Goal: Task Accomplishment & Management: Use online tool/utility

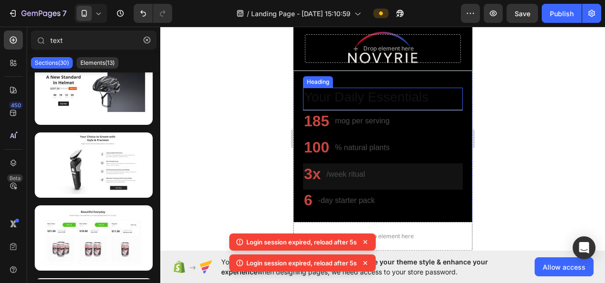
scroll to position [333, 0]
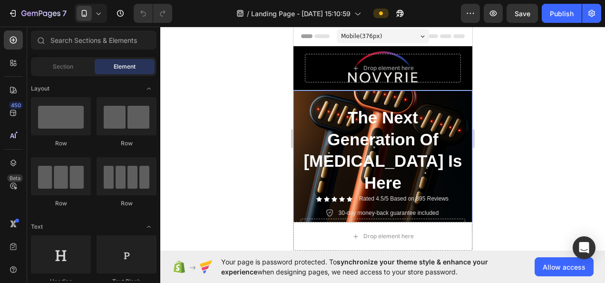
click at [304, 101] on div "Text Block The Next Generation Of Skin Care Is Here Heading Icon Icon Icon Icon…" at bounding box center [382, 175] width 179 height 170
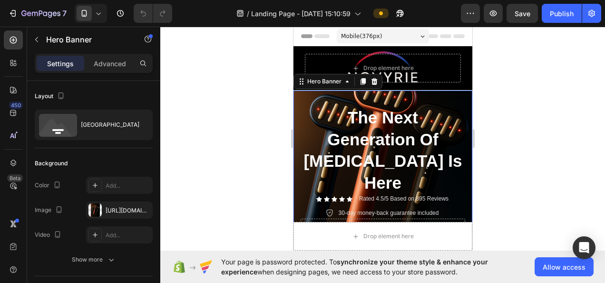
click at [298, 99] on div "Text Block The Next Generation Of Skin Care Is Here Heading Icon Icon Icon Icon…" at bounding box center [382, 175] width 179 height 170
click at [141, 207] on icon "button" at bounding box center [143, 210] width 8 height 8
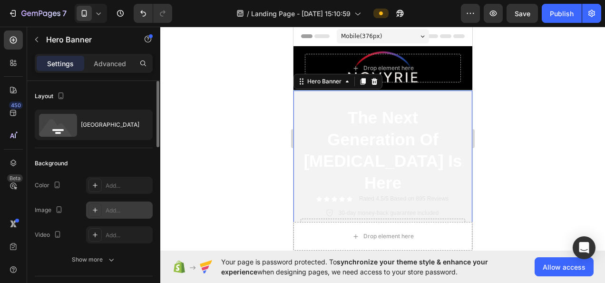
click at [125, 210] on div "Add..." at bounding box center [128, 210] width 45 height 9
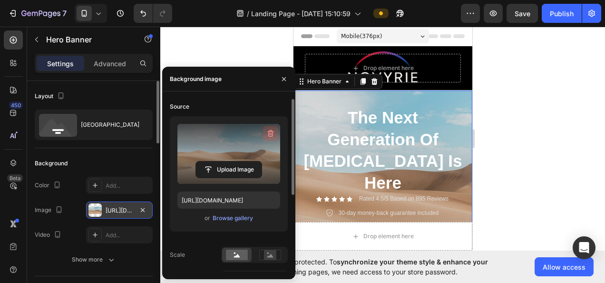
click at [267, 130] on icon "button" at bounding box center [271, 133] width 10 height 10
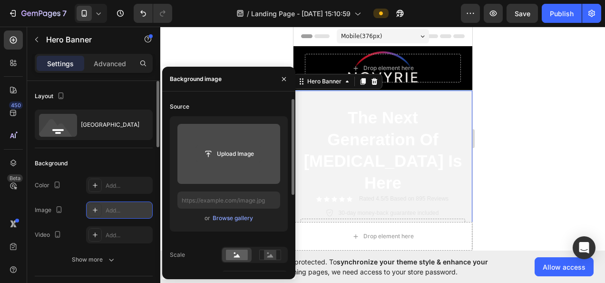
click at [219, 155] on input "file" at bounding box center [229, 154] width 66 height 16
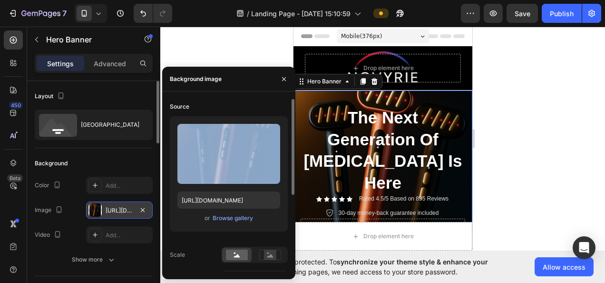
drag, startPoint x: 206, startPoint y: 142, endPoint x: 191, endPoint y: 185, distance: 45.3
click at [191, 185] on div "Upload Image https://cdn.shopify.com/s/files/1/0718/5530/8937/files/gempages_58…" at bounding box center [229, 173] width 118 height 115
drag, startPoint x: 191, startPoint y: 185, endPoint x: 179, endPoint y: 234, distance: 50.5
click at [179, 234] on div "Upload Image https://cdn.shopify.com/s/files/1/0718/5530/8937/files/gempages_58…" at bounding box center [229, 177] width 118 height 123
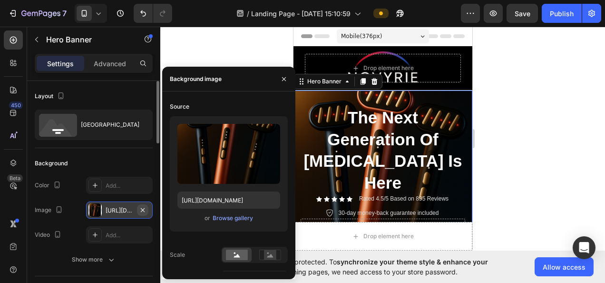
click at [142, 206] on icon "button" at bounding box center [143, 210] width 8 height 8
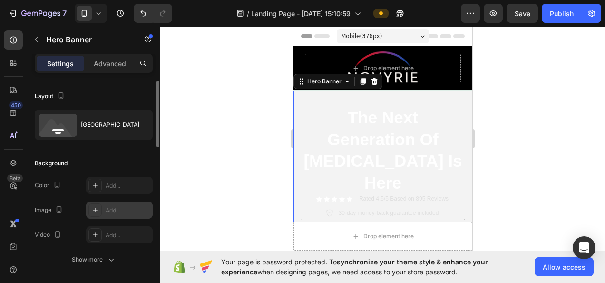
click at [127, 208] on div "Add..." at bounding box center [128, 210] width 45 height 9
type input "https://cdn.shopify.com/s/files/1/2005/9307/files/background_settings.jpg"
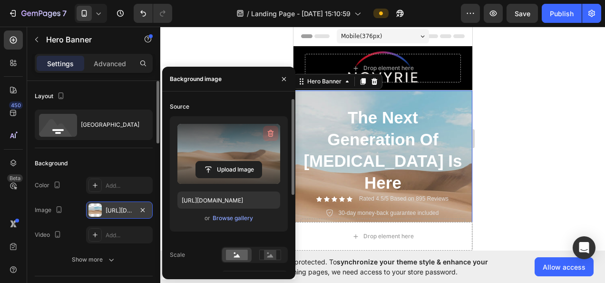
click at [268, 134] on icon "button" at bounding box center [271, 133] width 10 height 10
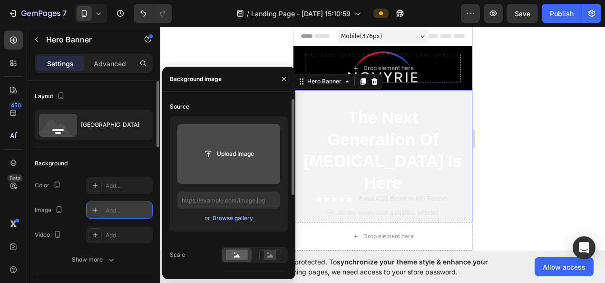
click at [223, 160] on input "file" at bounding box center [229, 154] width 66 height 16
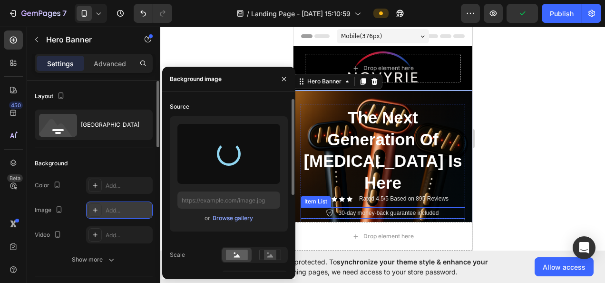
type input "https://cdn.shopify.com/s/files/1/0718/5530/8937/files/gempages_580951010671854…"
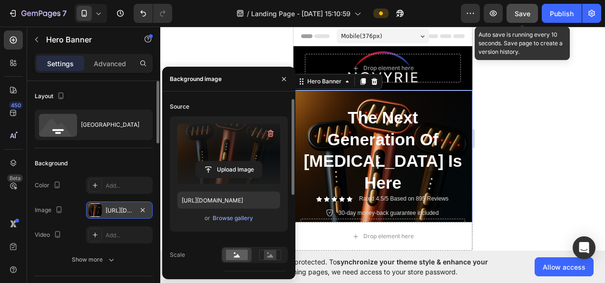
click at [514, 14] on button "Save" at bounding box center [522, 13] width 31 height 19
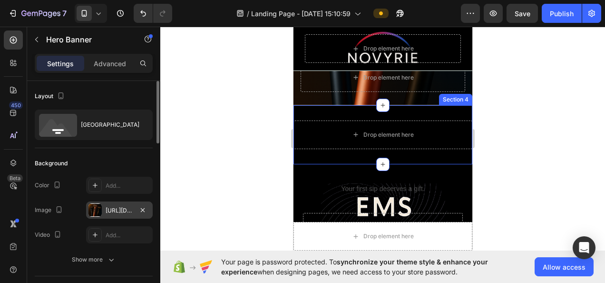
scroll to position [190, 0]
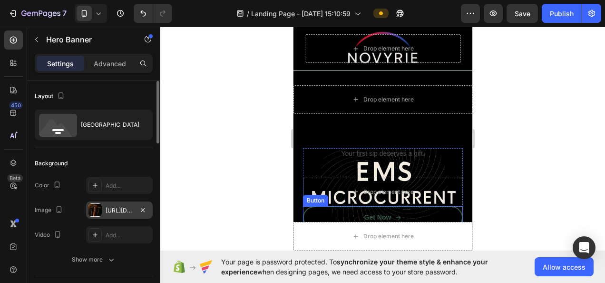
click at [453, 206] on div "Get Now Button" at bounding box center [383, 217] width 160 height 23
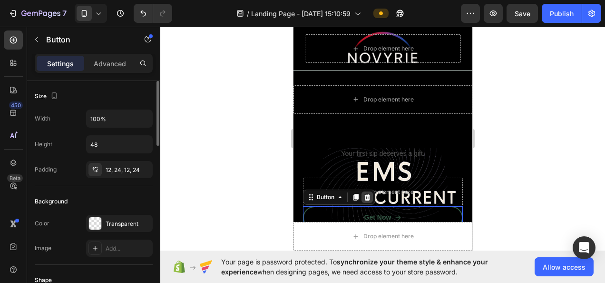
click at [370, 193] on icon at bounding box center [367, 197] width 8 height 8
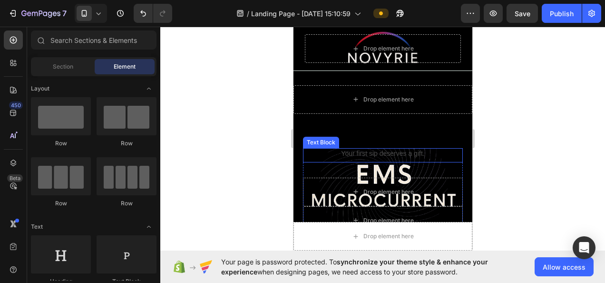
click at [381, 148] on div "Your first sip deserves a gift." at bounding box center [383, 153] width 160 height 10
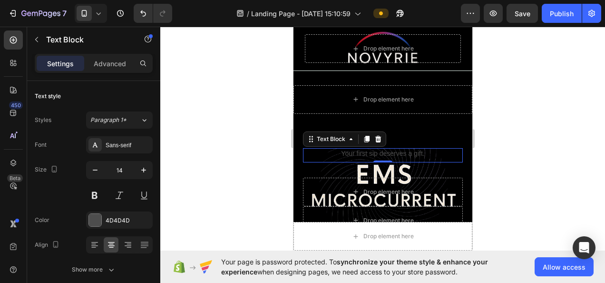
drag, startPoint x: 388, startPoint y: 129, endPoint x: 303, endPoint y: 134, distance: 85.2
click at [388, 129] on div "Your first sip deserves a gift. Text Block 0 Heading Drop element here Drop ele…" at bounding box center [382, 195] width 179 height 132
drag, startPoint x: 303, startPoint y: 134, endPoint x: 304, endPoint y: 127, distance: 7.4
click at [304, 148] on div "Your first sip deserves a gift." at bounding box center [383, 153] width 160 height 10
drag, startPoint x: 341, startPoint y: 129, endPoint x: 345, endPoint y: 127, distance: 5.1
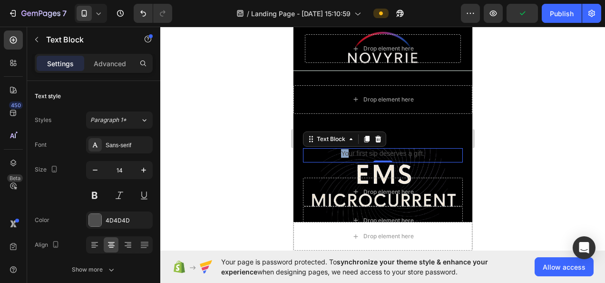
click at [345, 149] on p "Your first sip deserves a gift." at bounding box center [382, 153] width 158 height 9
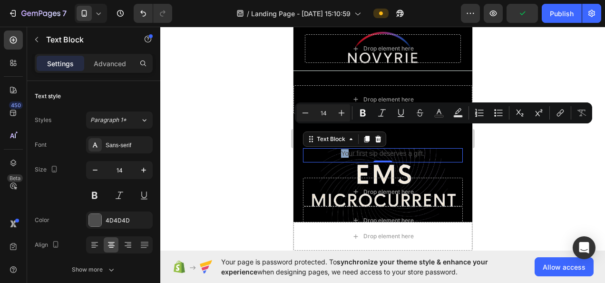
drag, startPoint x: 428, startPoint y: 137, endPoint x: 435, endPoint y: 128, distance: 11.1
click at [433, 148] on div "Your first sip deserves a gift. Text Block 0" at bounding box center [383, 155] width 160 height 14
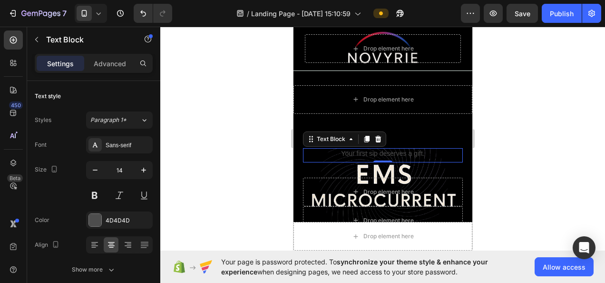
drag, startPoint x: 442, startPoint y: 129, endPoint x: 442, endPoint y: 124, distance: 5.2
click at [442, 148] on div "Your first sip deserves a gift." at bounding box center [383, 153] width 160 height 10
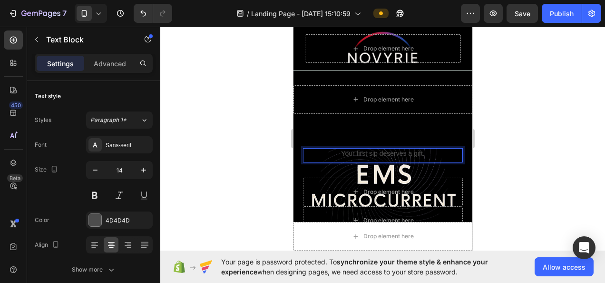
drag, startPoint x: 447, startPoint y: 134, endPoint x: 448, endPoint y: 129, distance: 5.0
click at [448, 149] on p "Your first sip deserves a gift." at bounding box center [382, 153] width 158 height 9
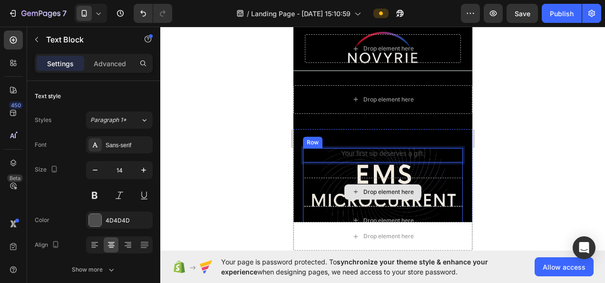
click at [442, 177] on div "Drop element here" at bounding box center [383, 191] width 160 height 29
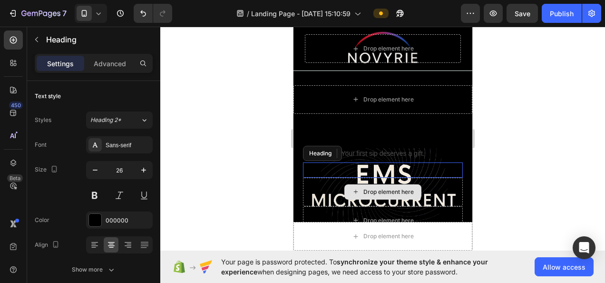
drag, startPoint x: 410, startPoint y: 152, endPoint x: 406, endPoint y: 129, distance: 23.6
click at [410, 148] on div "Your first sip deserves a gift. Text Block Heading" at bounding box center [383, 162] width 160 height 29
click at [406, 149] on p "Your first sip deserves a gift." at bounding box center [382, 153] width 158 height 9
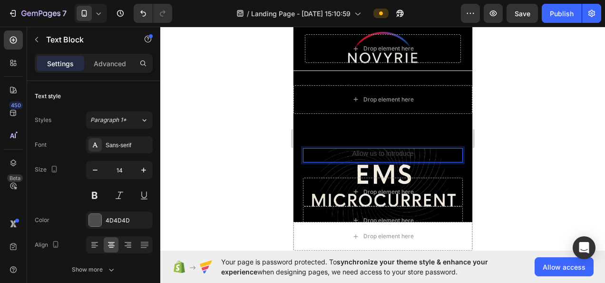
click at [366, 149] on p "Allow us to introduce" at bounding box center [382, 153] width 158 height 9
click at [351, 149] on p "Allow us to introduce" at bounding box center [382, 153] width 158 height 9
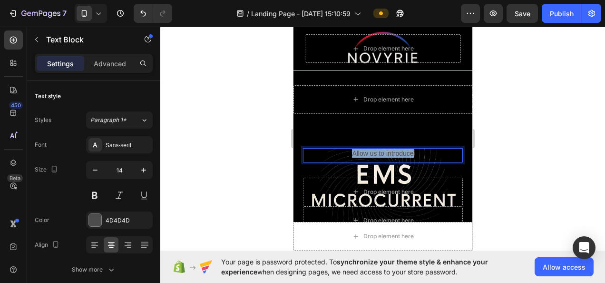
click at [351, 149] on p "Allow us to introduce" at bounding box center [382, 153] width 158 height 9
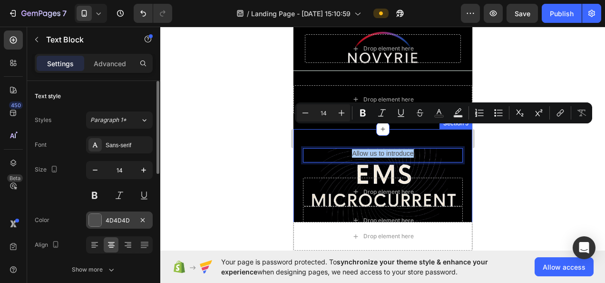
click at [121, 218] on div "4D4D4D" at bounding box center [120, 220] width 28 height 9
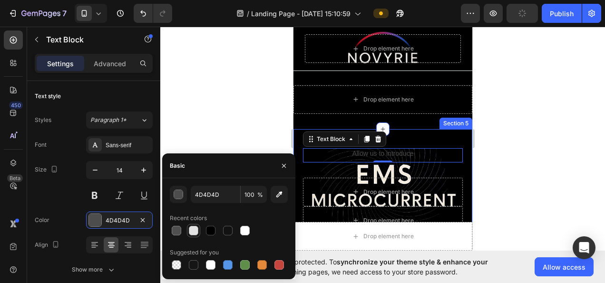
click at [191, 225] on div at bounding box center [194, 230] width 10 height 10
type input "E2E2E2"
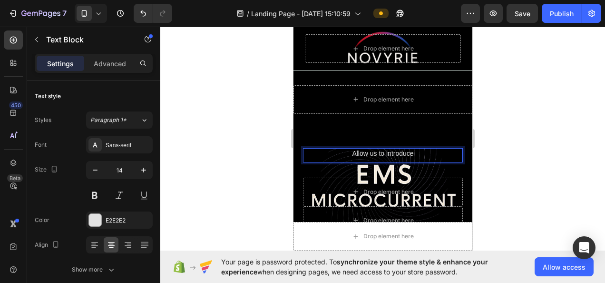
drag, startPoint x: 348, startPoint y: 130, endPoint x: 342, endPoint y: 129, distance: 6.3
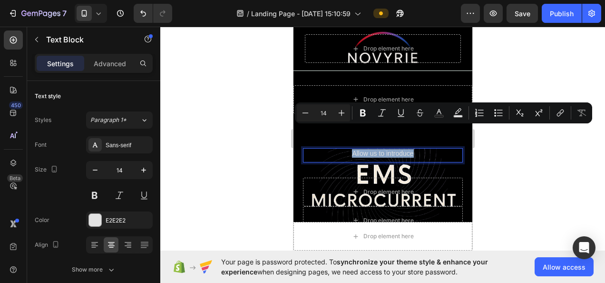
click at [300, 131] on div "Allow us to introduce Text Block 0 Heading Drop element here Drop element here …" at bounding box center [382, 195] width 179 height 132
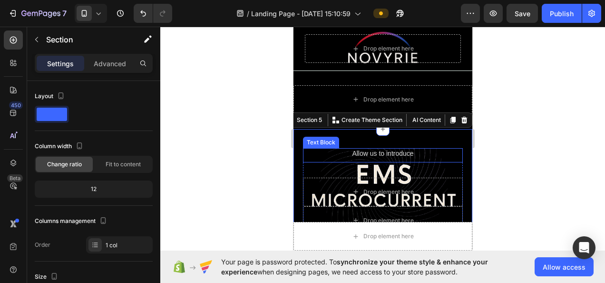
click at [325, 149] on p "Allow us to introduce" at bounding box center [382, 153] width 158 height 9
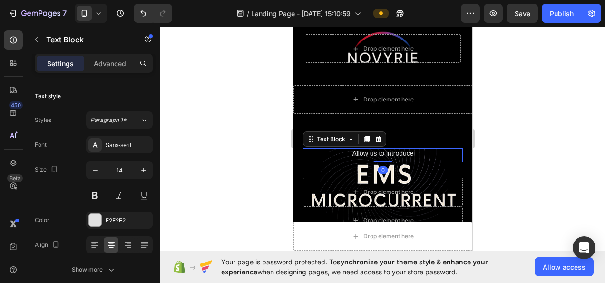
click at [407, 148] on div "Allow us to introduce Text Block 0" at bounding box center [383, 155] width 160 height 14
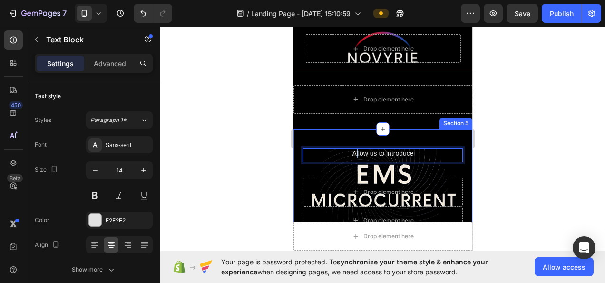
click at [354, 129] on div "Allow us to introduce Text Block 0 Heading Drop element here Drop element here …" at bounding box center [382, 195] width 179 height 132
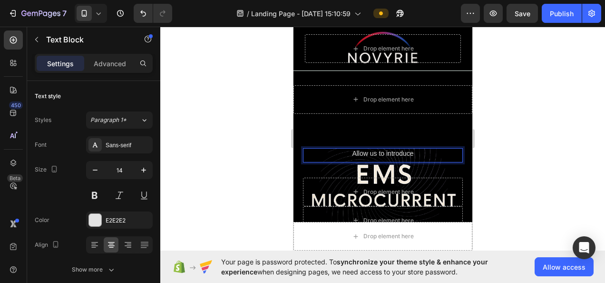
click at [448, 149] on p "Allow us to introduce" at bounding box center [382, 153] width 158 height 9
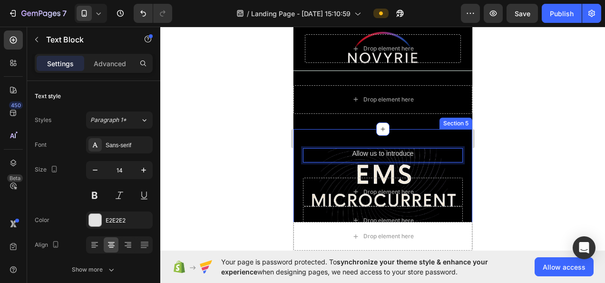
click at [488, 133] on div at bounding box center [382, 155] width 445 height 256
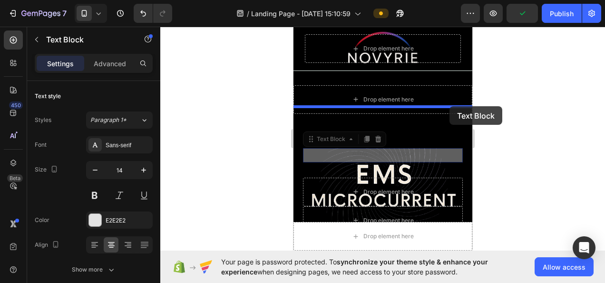
drag, startPoint x: 453, startPoint y: 134, endPoint x: 450, endPoint y: 107, distance: 26.8
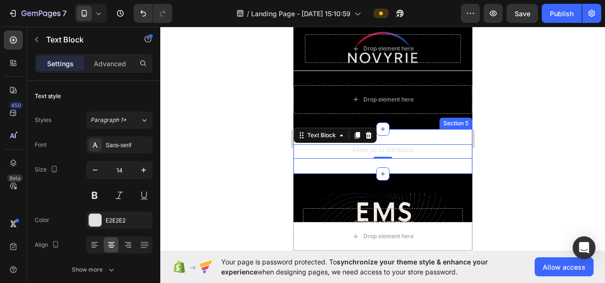
click at [427, 129] on div "Allow us to introduce Text Block 0 Section 5" at bounding box center [382, 151] width 179 height 45
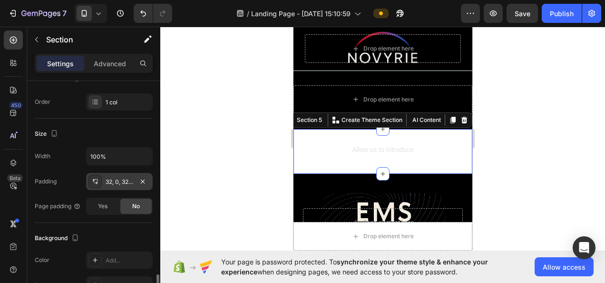
scroll to position [238, 0]
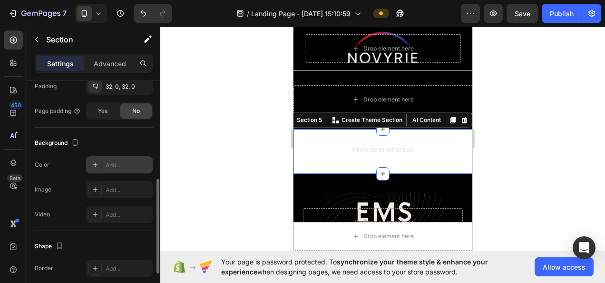
click at [109, 167] on div "Add..." at bounding box center [128, 165] width 45 height 9
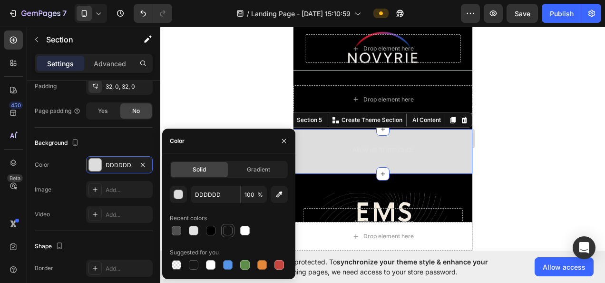
click at [230, 229] on div at bounding box center [228, 230] width 10 height 10
type input "121212"
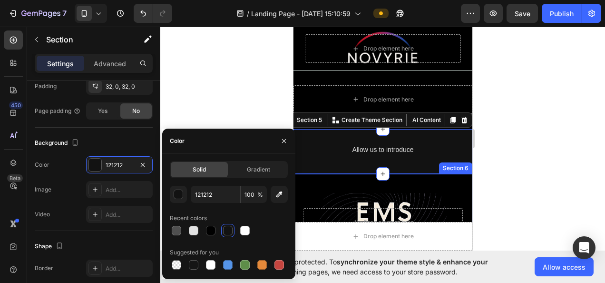
click at [546, 140] on div at bounding box center [382, 155] width 445 height 256
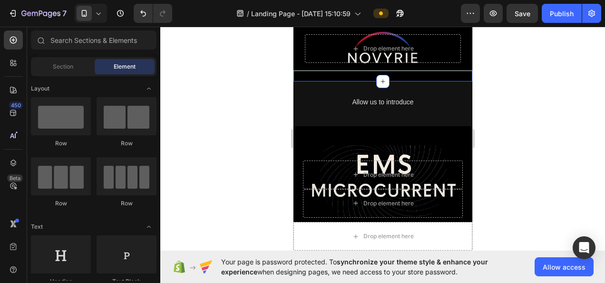
scroll to position [190, 0]
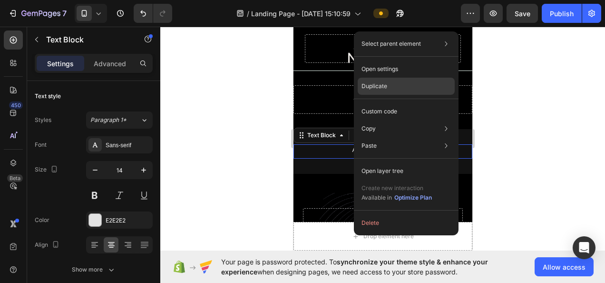
drag, startPoint x: 369, startPoint y: 88, endPoint x: 69, endPoint y: 81, distance: 299.7
click at [369, 88] on p "Duplicate" at bounding box center [374, 86] width 26 height 9
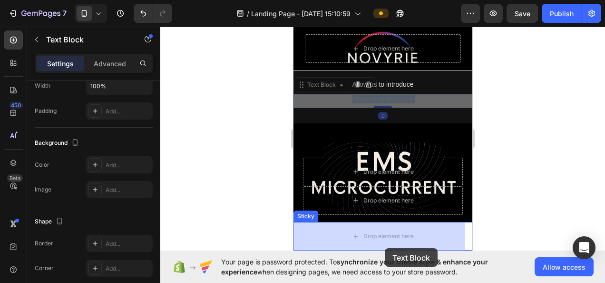
scroll to position [307, 0]
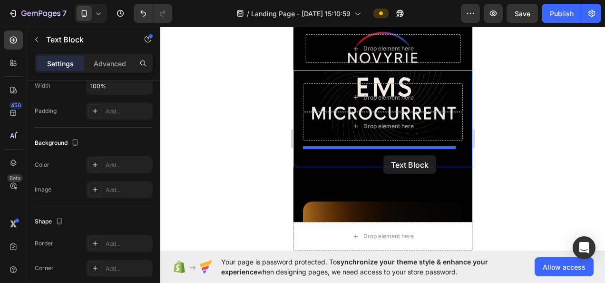
drag, startPoint x: 393, startPoint y: 140, endPoint x: 383, endPoint y: 155, distance: 18.2
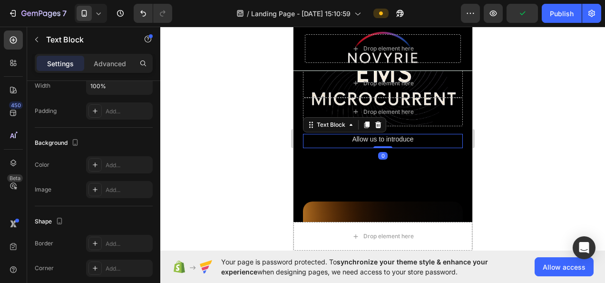
click at [401, 140] on p "Allow us to introduce" at bounding box center [382, 139] width 158 height 9
click at [404, 140] on p "Allow us to introduce" at bounding box center [382, 139] width 158 height 9
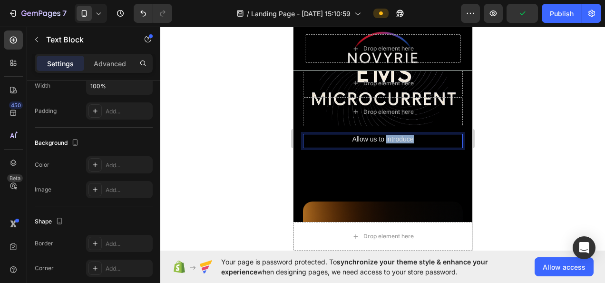
click at [404, 140] on p "Allow us to introduce" at bounding box center [382, 139] width 158 height 9
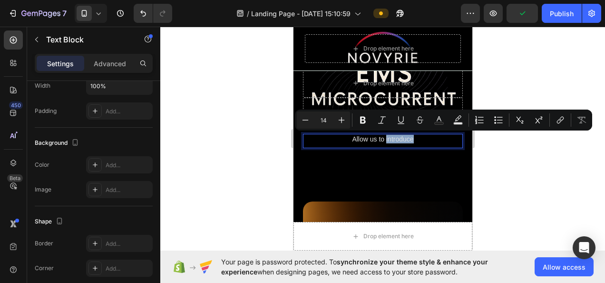
click at [403, 136] on p "Allow us to introduce" at bounding box center [382, 139] width 158 height 9
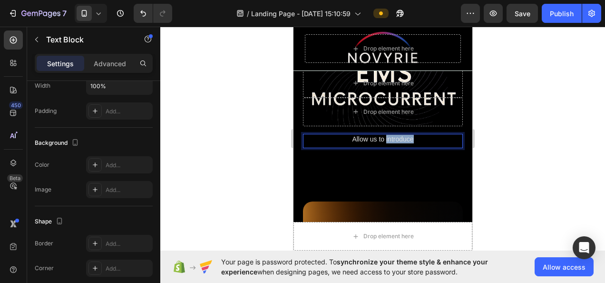
click at [402, 137] on p "Allow us to introduce" at bounding box center [382, 139] width 158 height 9
click at [402, 141] on p "Allow us to introduce" at bounding box center [382, 139] width 158 height 9
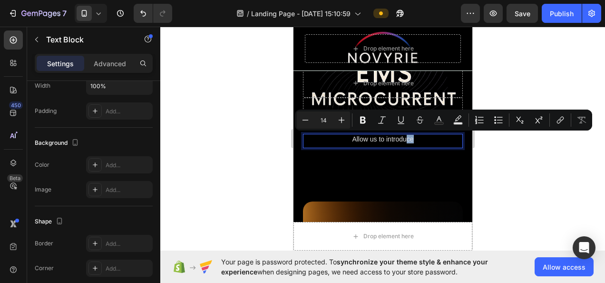
click at [402, 139] on p "Allow us to introduce" at bounding box center [382, 139] width 158 height 9
click at [403, 139] on p "Allow us to introduce" at bounding box center [382, 139] width 158 height 9
click at [393, 139] on p "Allow us to introduce" at bounding box center [382, 139] width 158 height 9
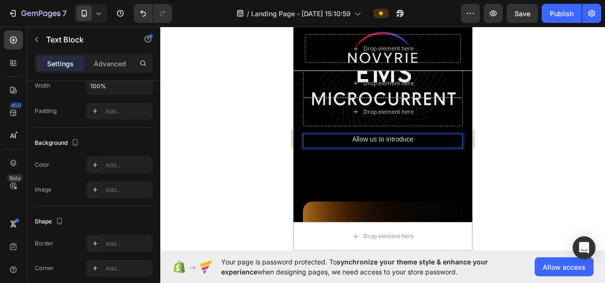
click at [354, 140] on p "Allow us to introduce" at bounding box center [382, 139] width 158 height 9
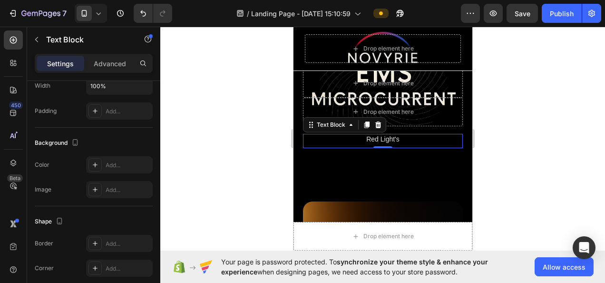
drag, startPoint x: 354, startPoint y: 140, endPoint x: 406, endPoint y: 139, distance: 52.3
click at [407, 139] on p "Red Light's" at bounding box center [382, 139] width 158 height 9
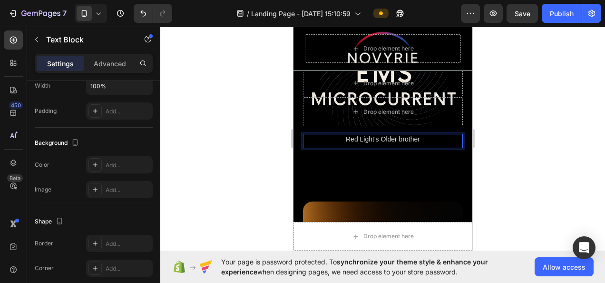
click at [396, 137] on p "Red Light's Older brother" at bounding box center [382, 139] width 158 height 9
click at [397, 137] on p "Red Light's Older brother" at bounding box center [382, 139] width 158 height 9
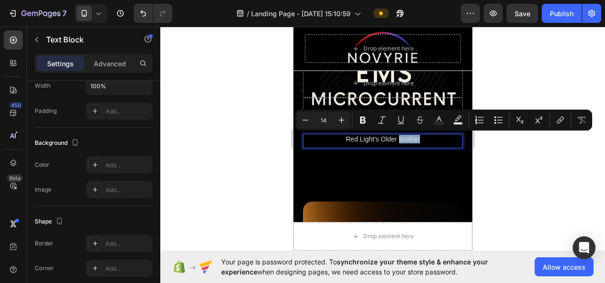
click at [399, 137] on p "Red Light's Older brother" at bounding box center [382, 139] width 158 height 9
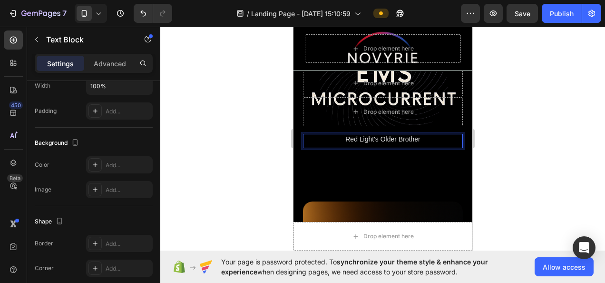
click at [377, 137] on p "Red Light's Older Brother" at bounding box center [382, 139] width 158 height 9
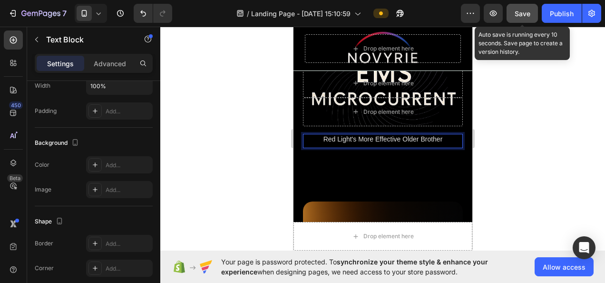
drag, startPoint x: 517, startPoint y: 14, endPoint x: 517, endPoint y: 20, distance: 6.2
click at [518, 13] on span "Save" at bounding box center [523, 14] width 16 height 8
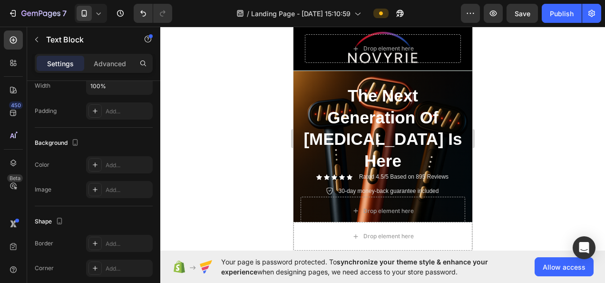
scroll to position [69, 0]
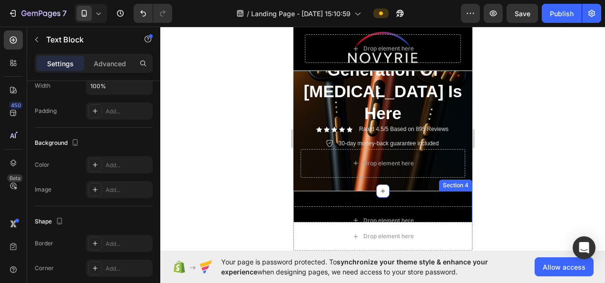
click at [396, 191] on div "Drop element here Section 4" at bounding box center [382, 220] width 179 height 59
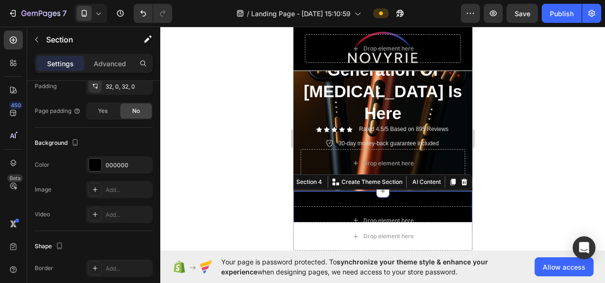
scroll to position [0, 0]
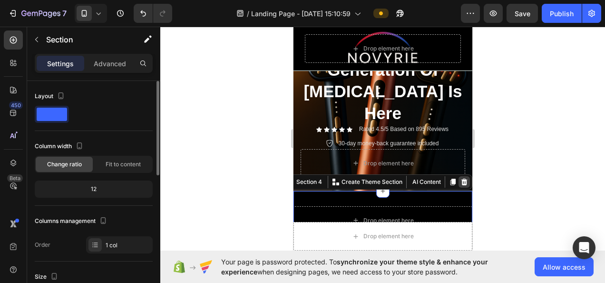
click at [460, 178] on icon at bounding box center [464, 182] width 8 height 8
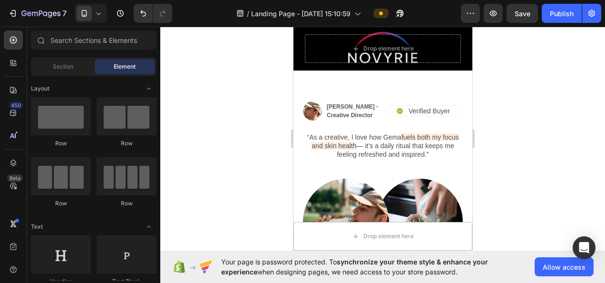
scroll to position [2045, 0]
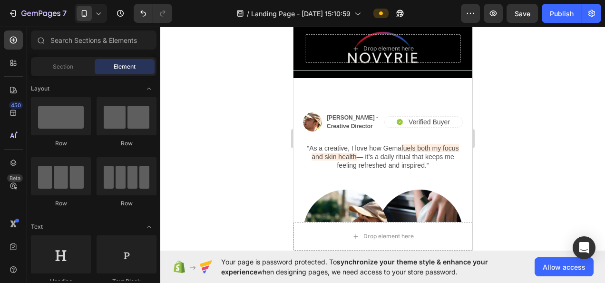
click at [459, 11] on div "/ Landing Page - Aug 21, 15:10:59" at bounding box center [320, 13] width 281 height 19
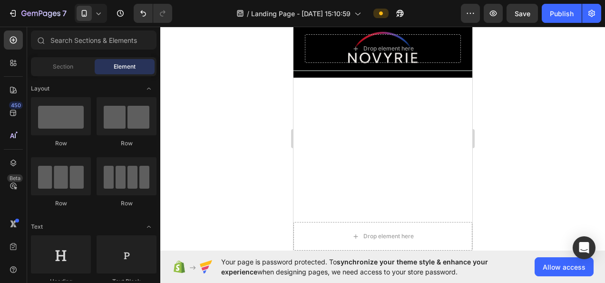
scroll to position [634, 0]
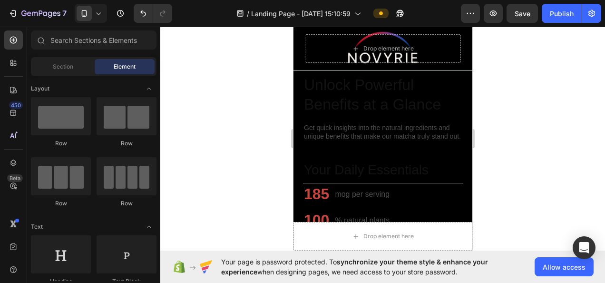
click at [459, 10] on div "/ Landing Page - Aug 21, 15:10:59" at bounding box center [320, 13] width 281 height 19
